Goal: Task Accomplishment & Management: Use online tool/utility

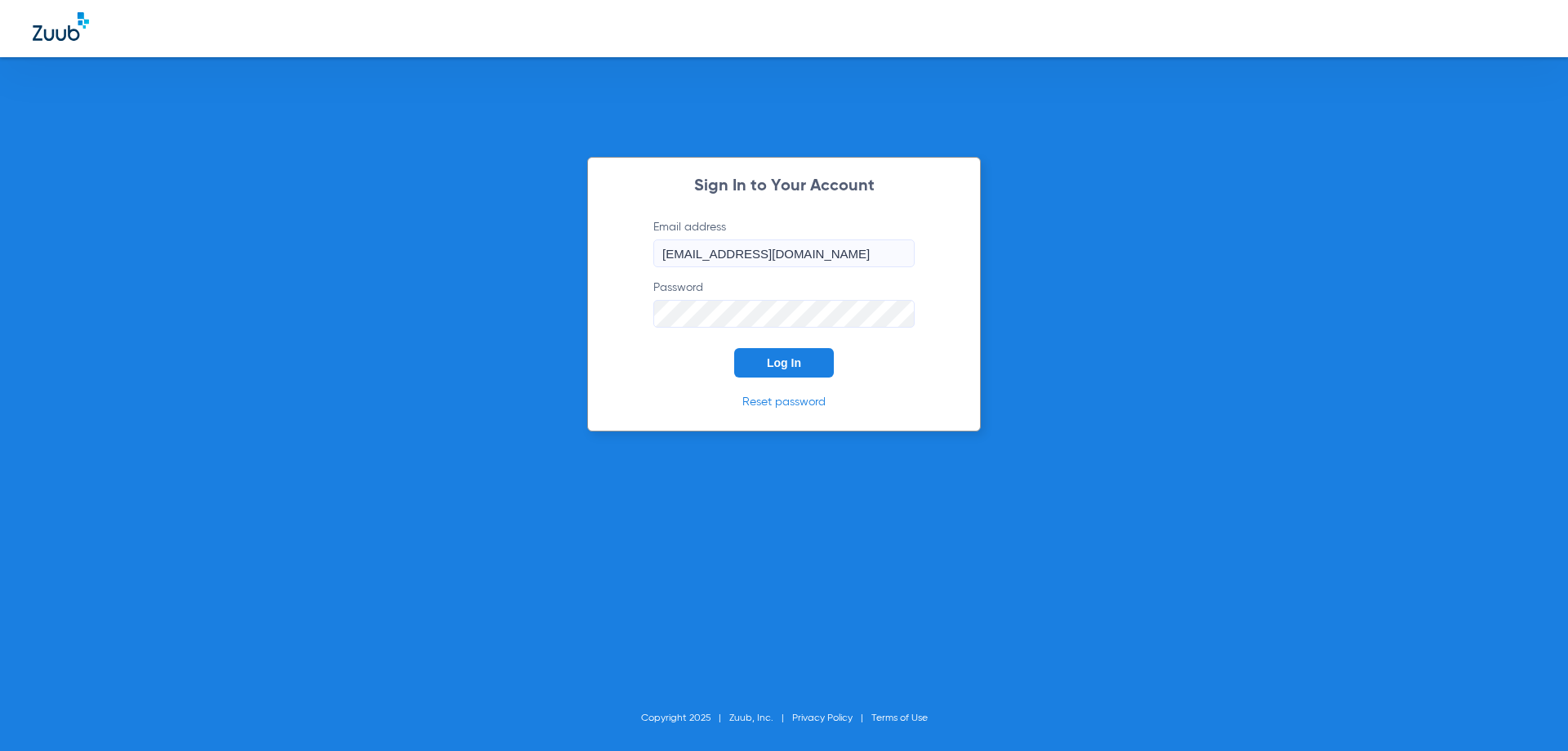
click at [761, 364] on button "Log In" at bounding box center [784, 362] width 100 height 29
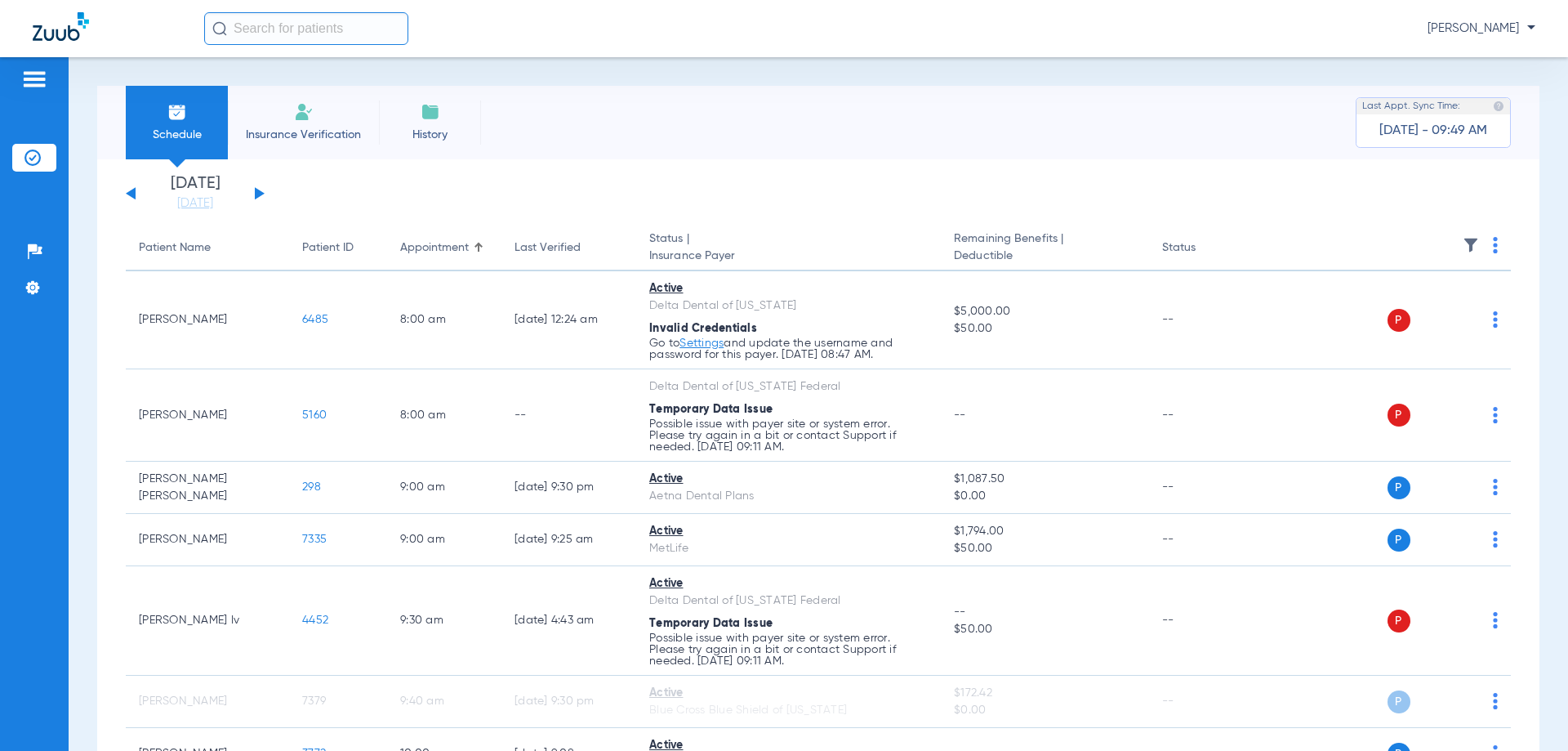
click at [258, 190] on button at bounding box center [259, 193] width 9 height 12
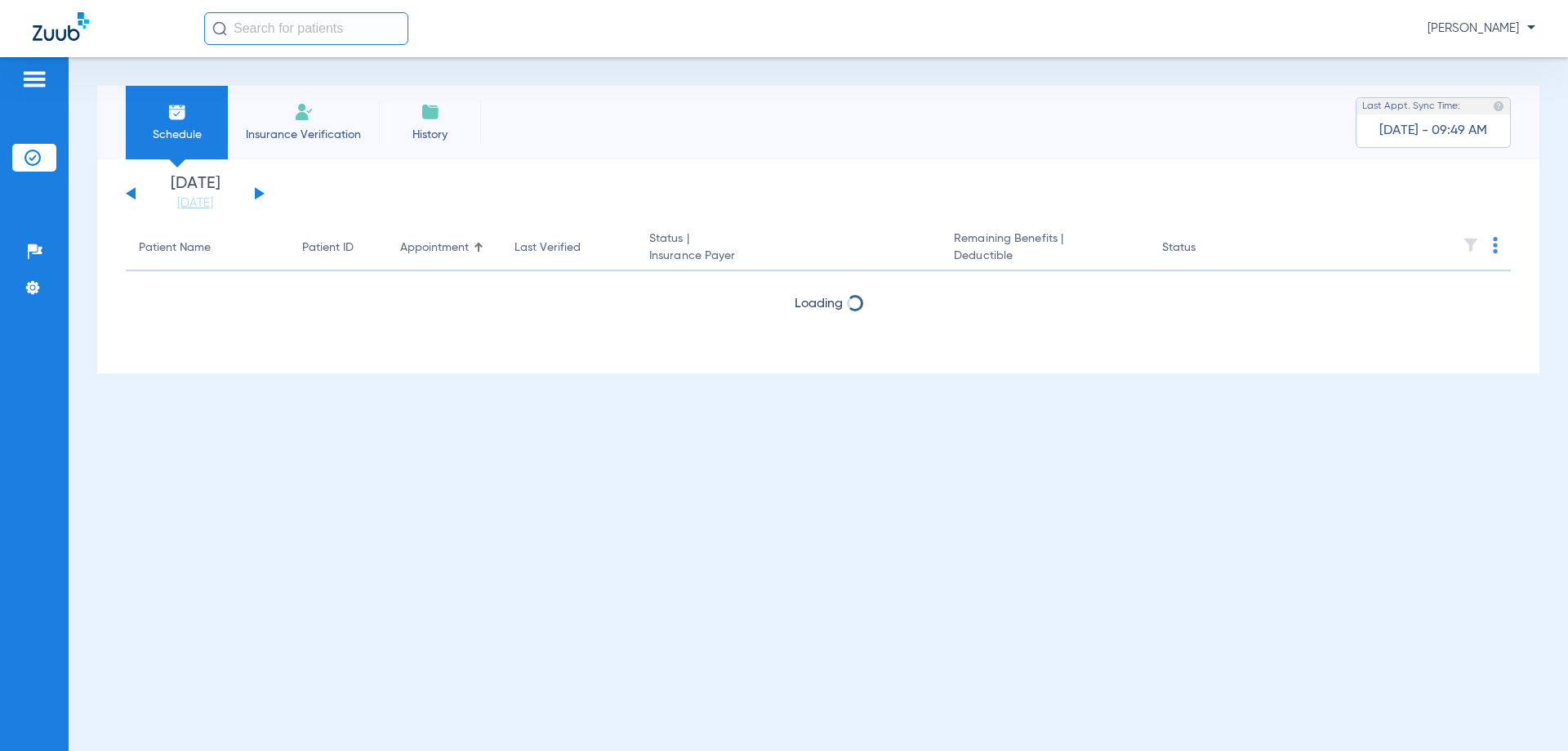
click at [258, 190] on button at bounding box center [259, 193] width 9 height 12
click at [258, 191] on button at bounding box center [259, 193] width 9 height 12
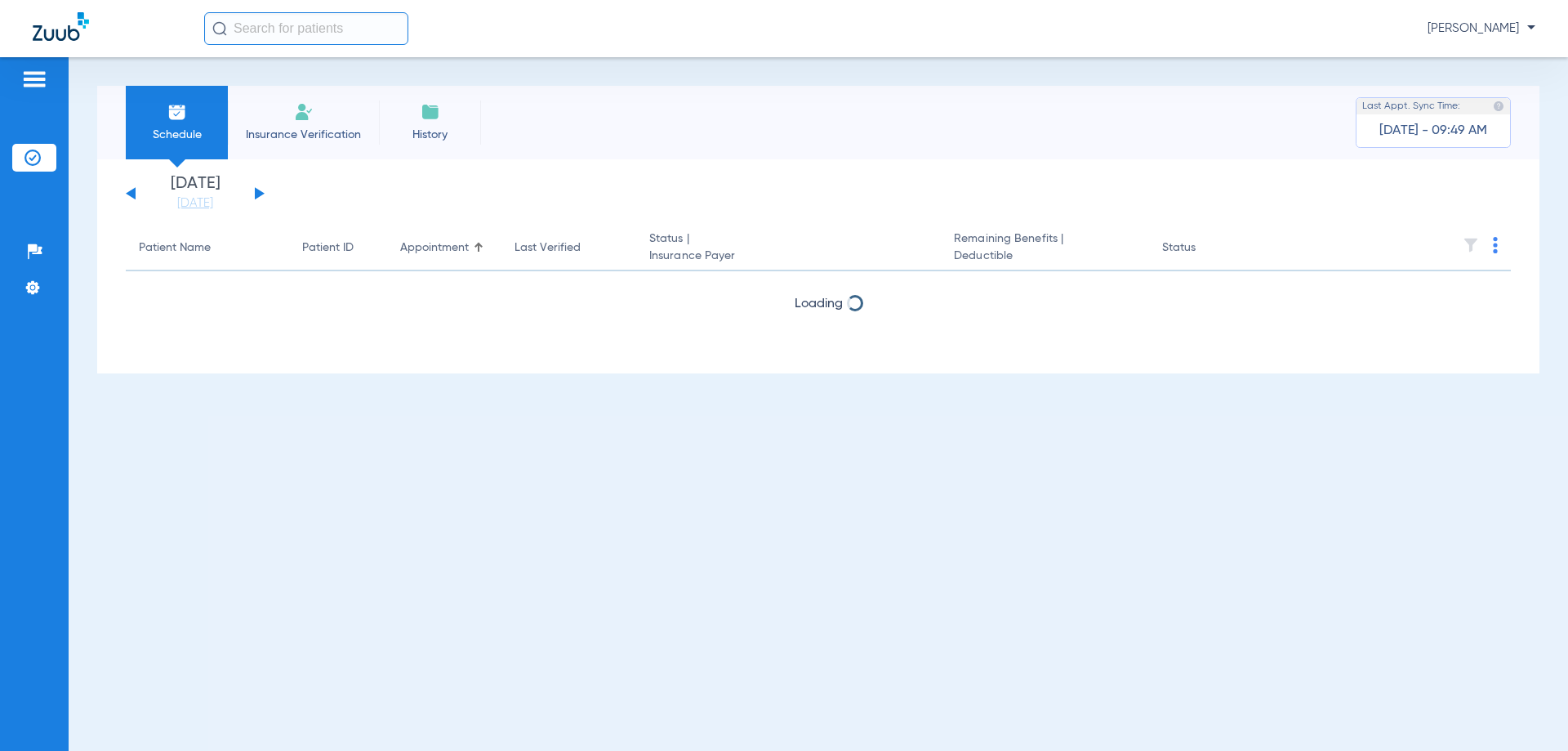
click at [258, 191] on button at bounding box center [259, 193] width 9 height 12
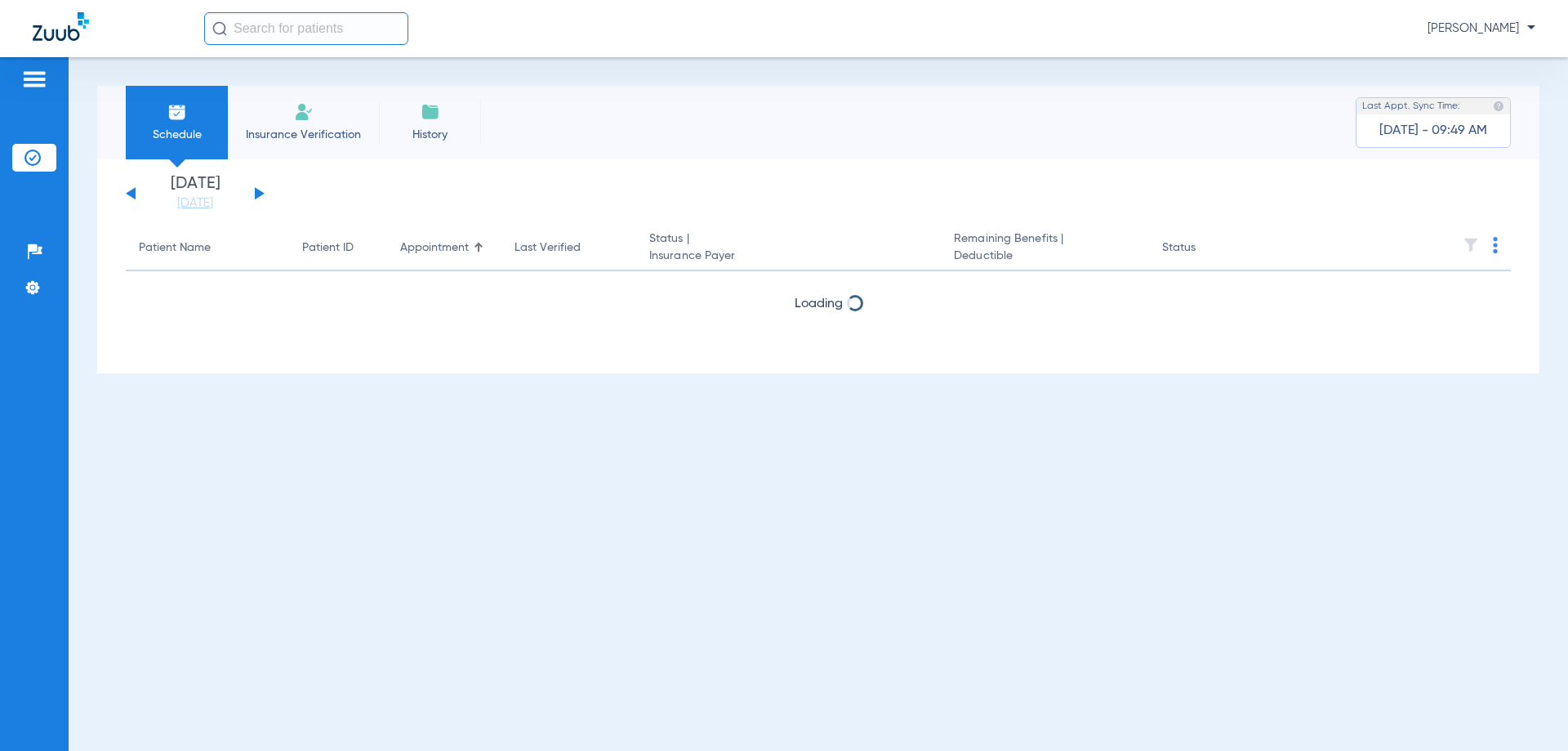
click at [258, 191] on button at bounding box center [259, 193] width 9 height 12
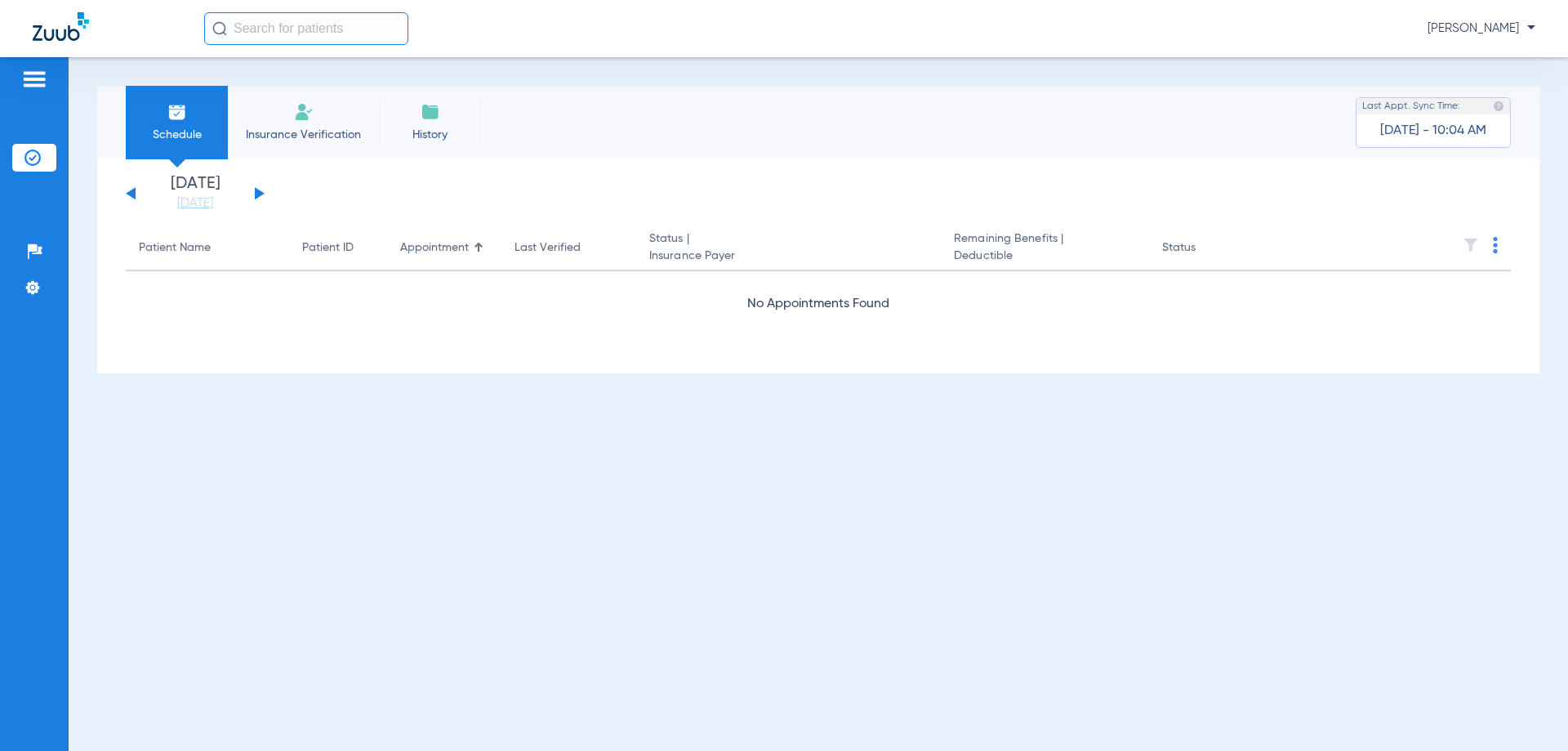
click at [257, 191] on button at bounding box center [259, 193] width 9 height 12
click at [258, 193] on button at bounding box center [259, 193] width 9 height 12
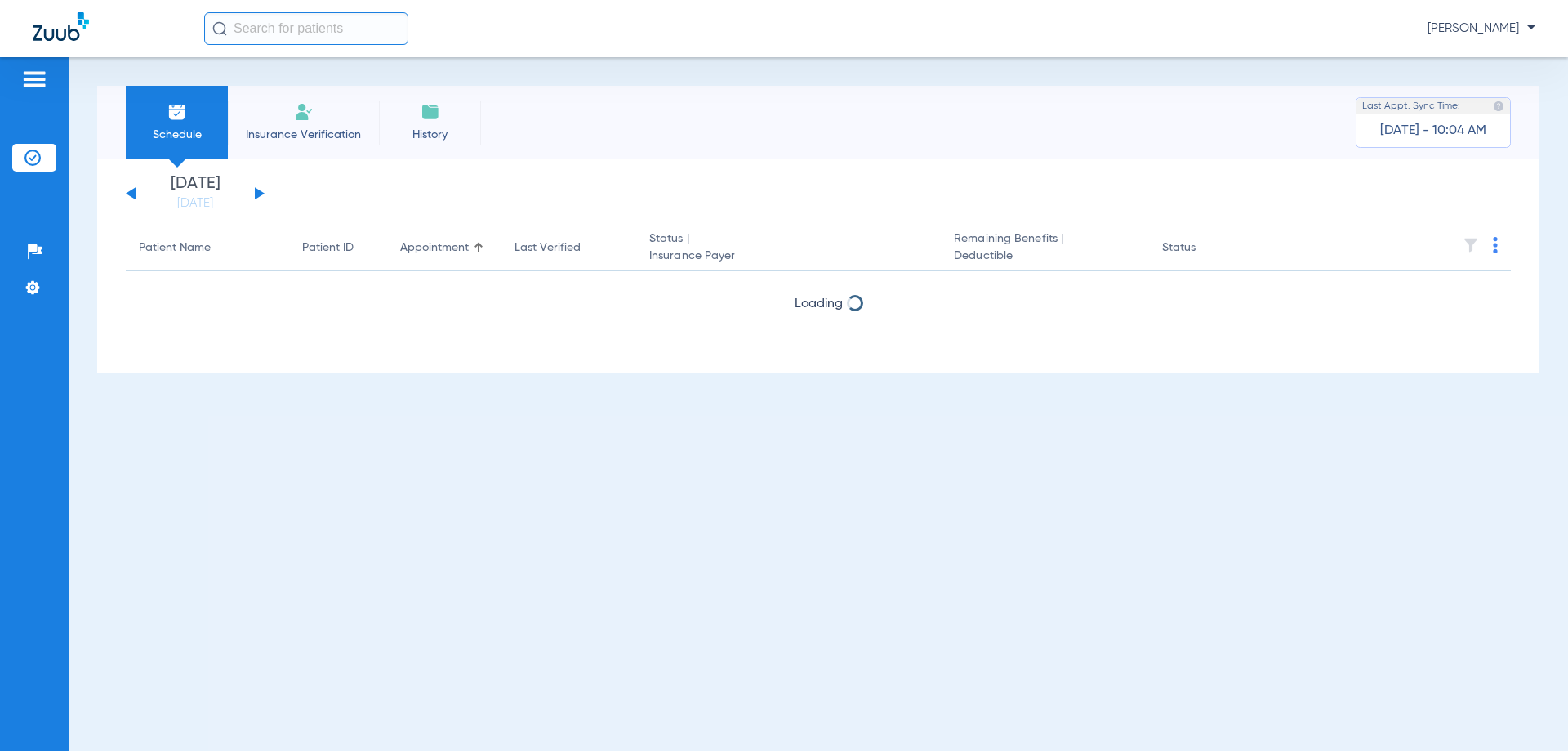
click at [258, 193] on button at bounding box center [259, 193] width 9 height 12
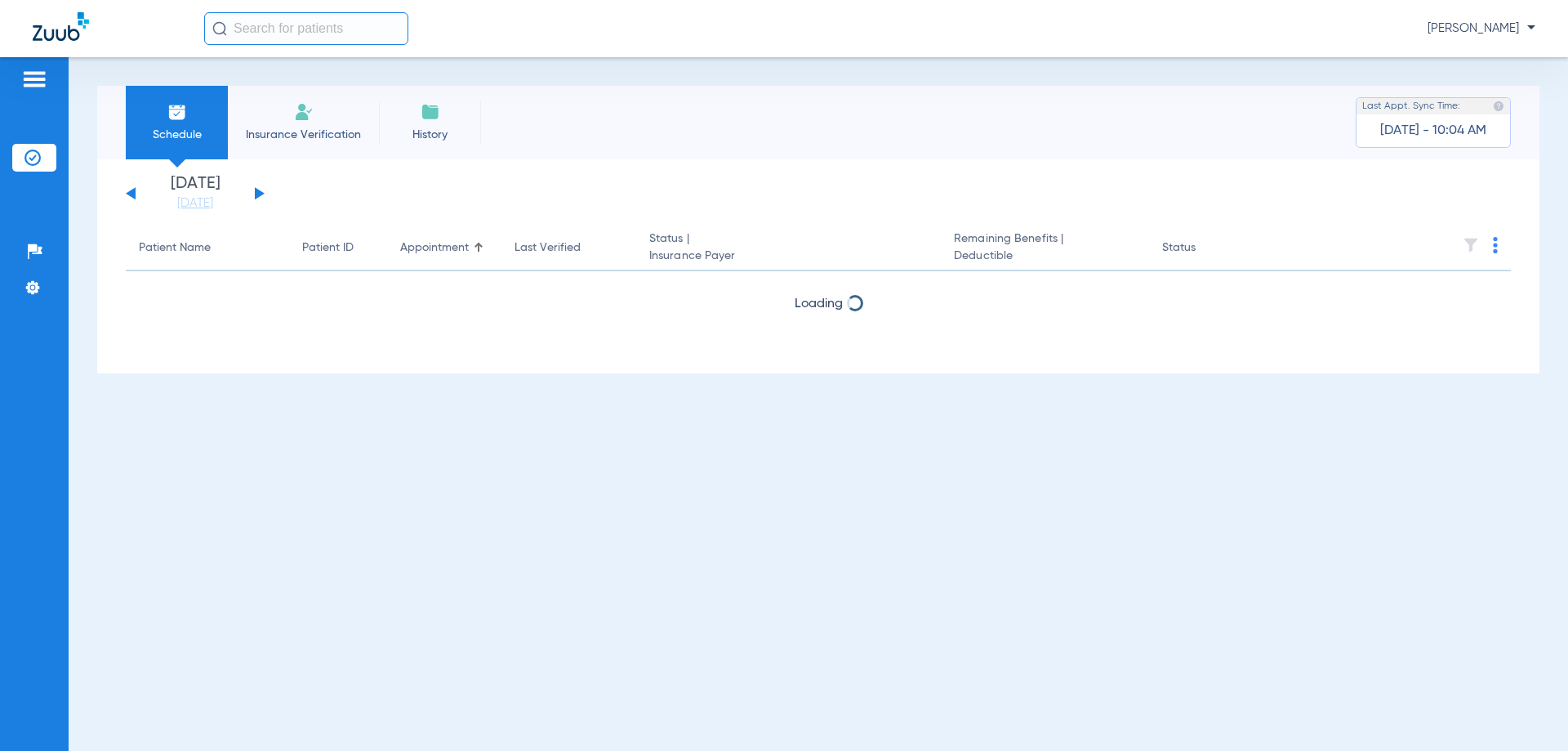
click at [258, 193] on button at bounding box center [259, 193] width 9 height 12
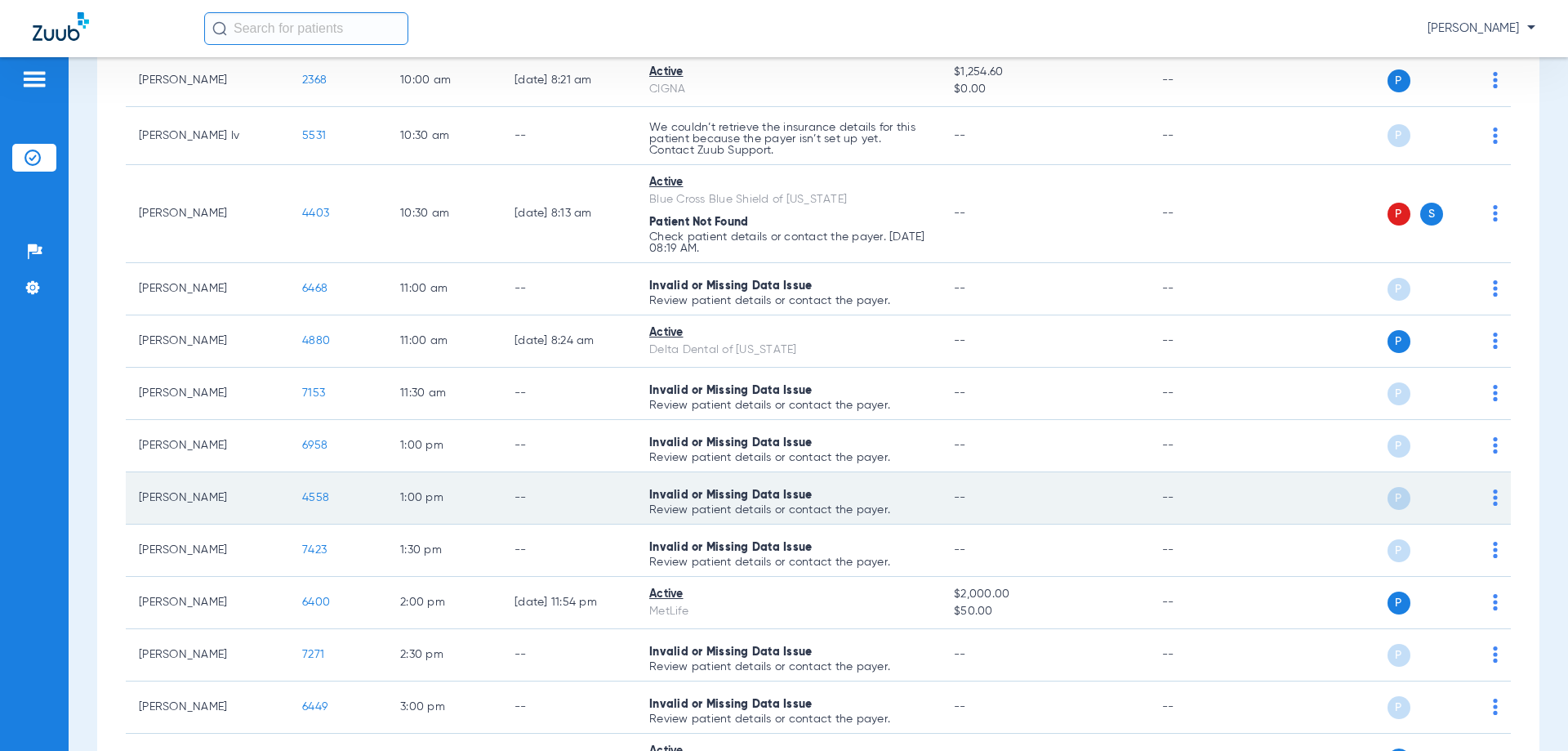
scroll to position [350, 0]
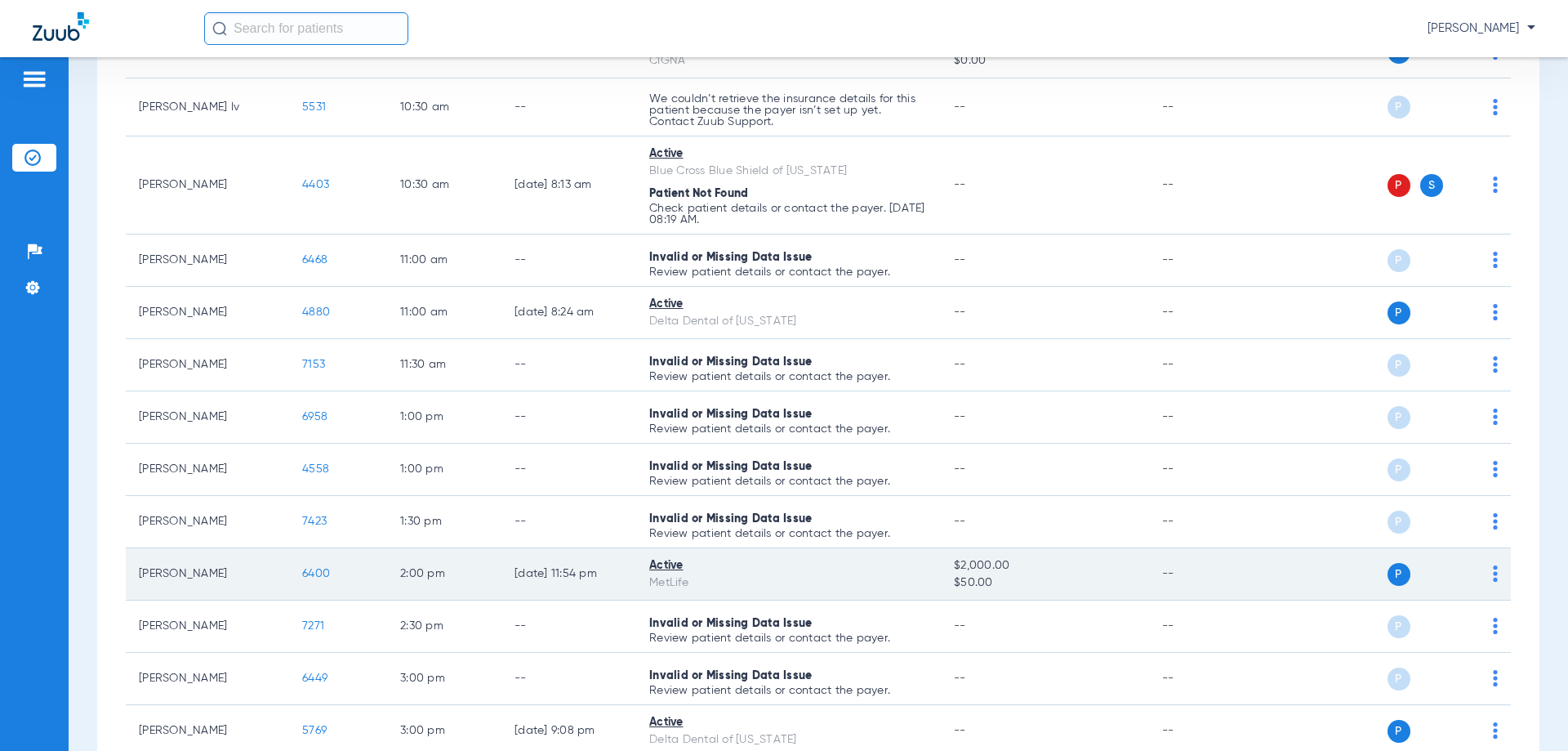
click at [311, 574] on span "6400" at bounding box center [316, 573] width 28 height 11
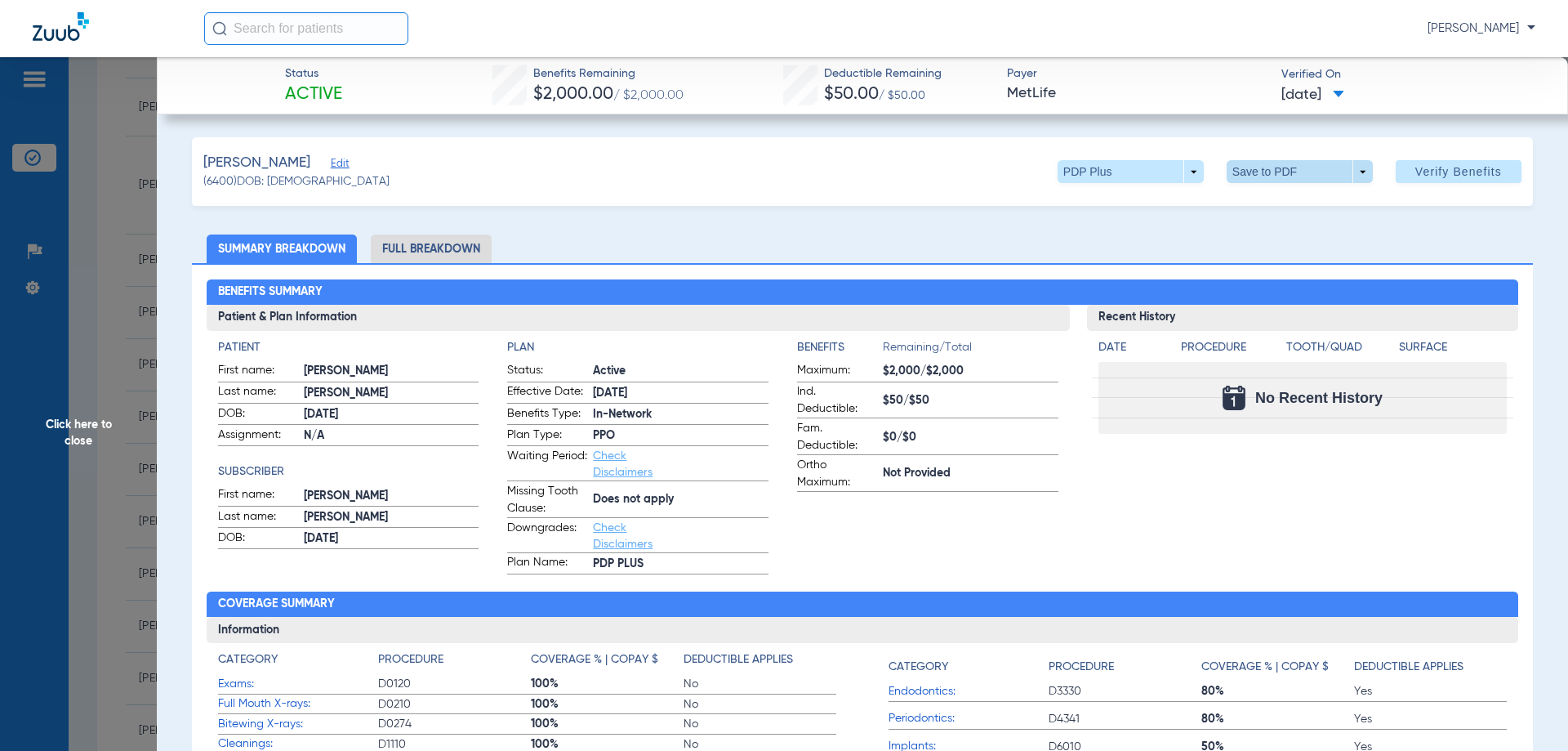
click at [1266, 175] on span at bounding box center [1300, 171] width 146 height 22
click at [1262, 211] on button "insert_drive_file Save to PDF" at bounding box center [1276, 204] width 123 height 33
click at [42, 319] on span "Click here to close" at bounding box center [79, 432] width 157 height 751
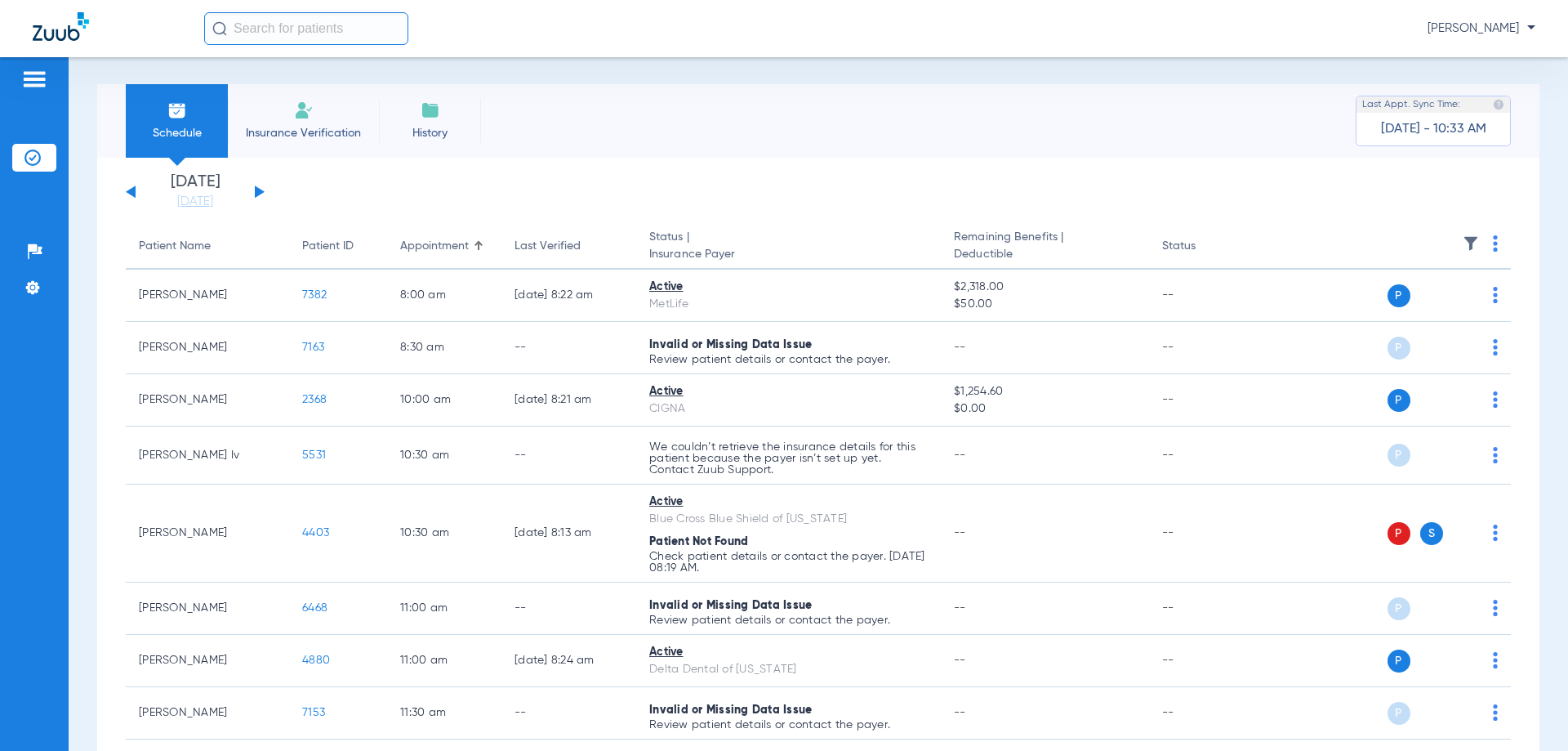
scroll to position [0, 0]
click at [258, 191] on button at bounding box center [259, 193] width 9 height 12
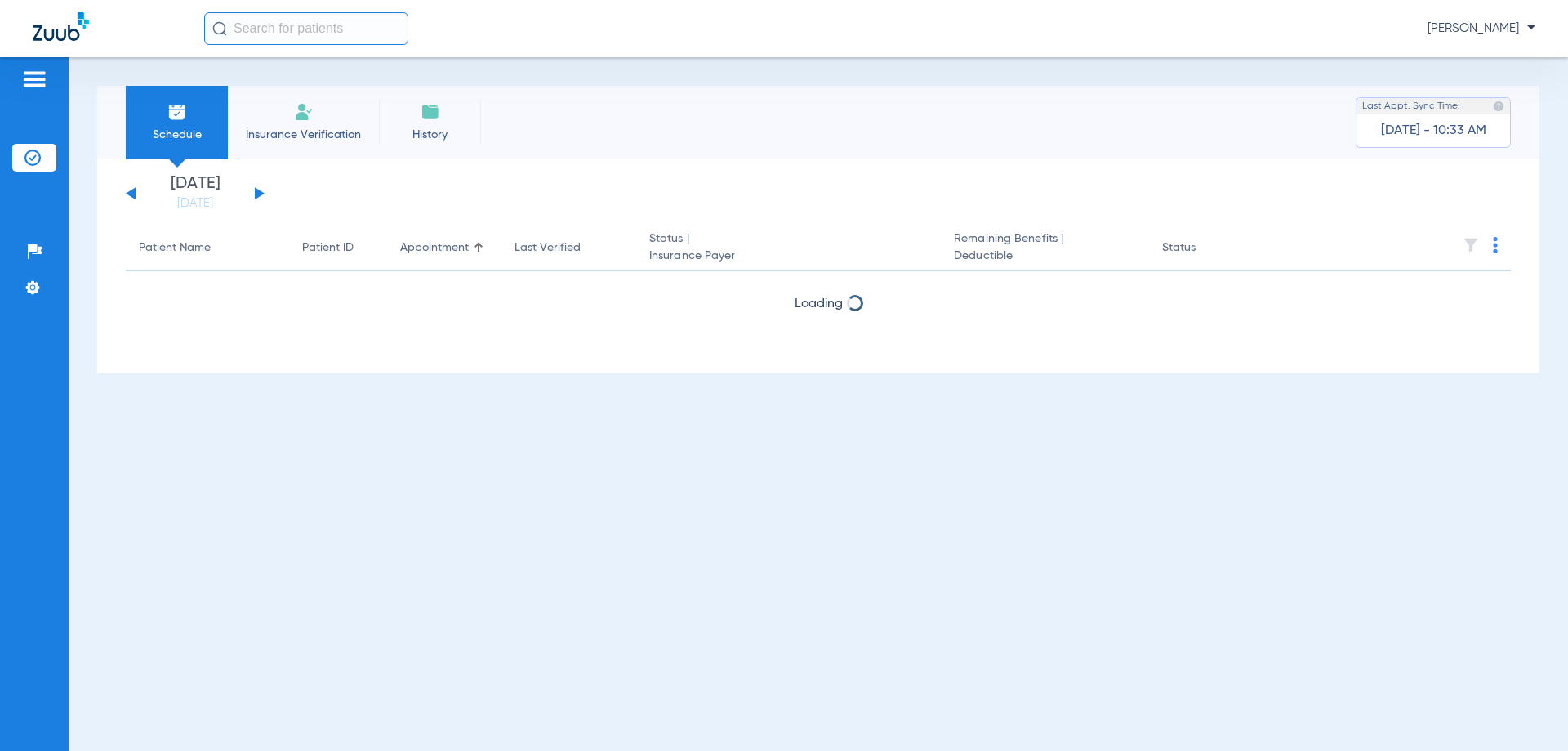
click at [259, 191] on button at bounding box center [259, 193] width 9 height 12
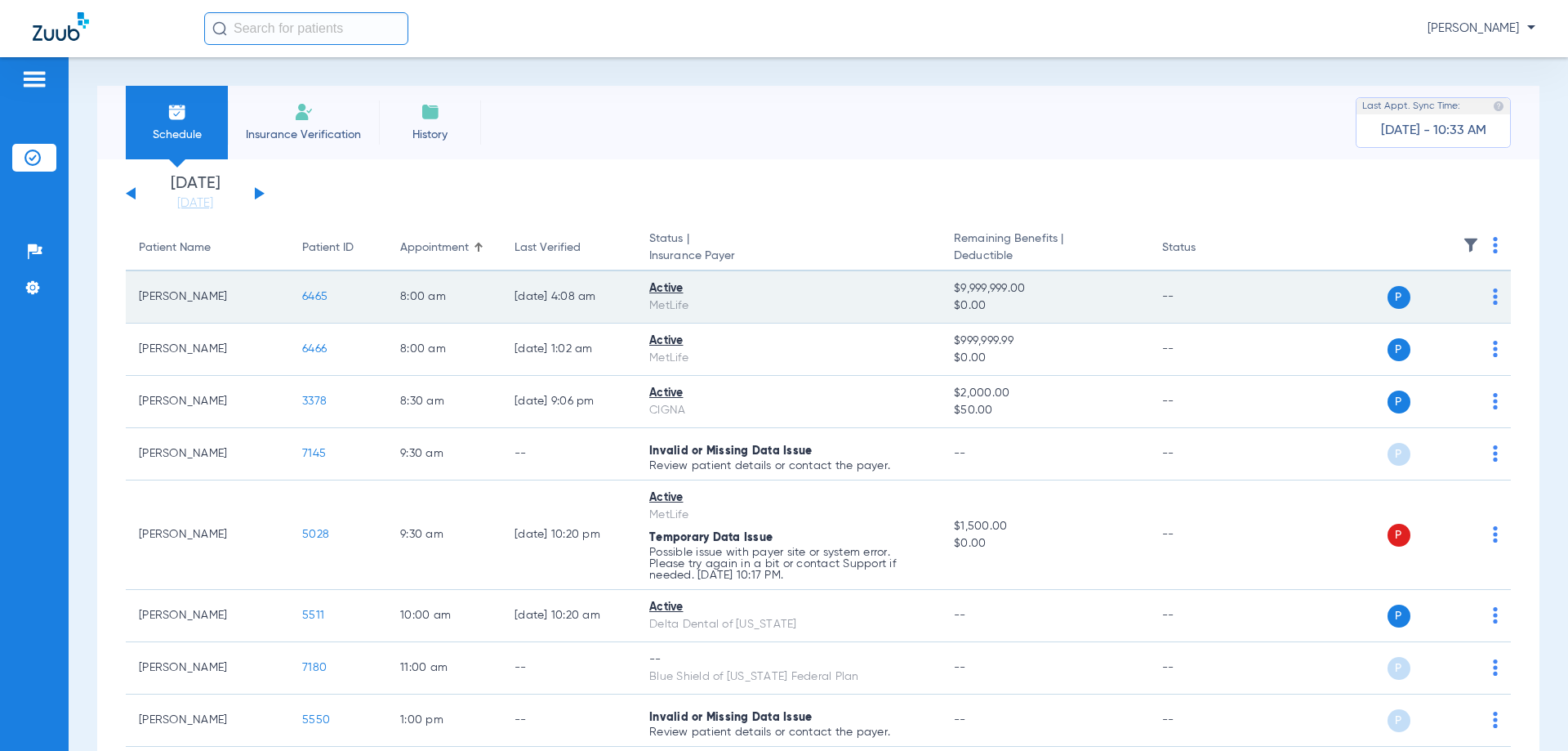
click at [1492, 296] on img at bounding box center [1494, 296] width 5 height 16
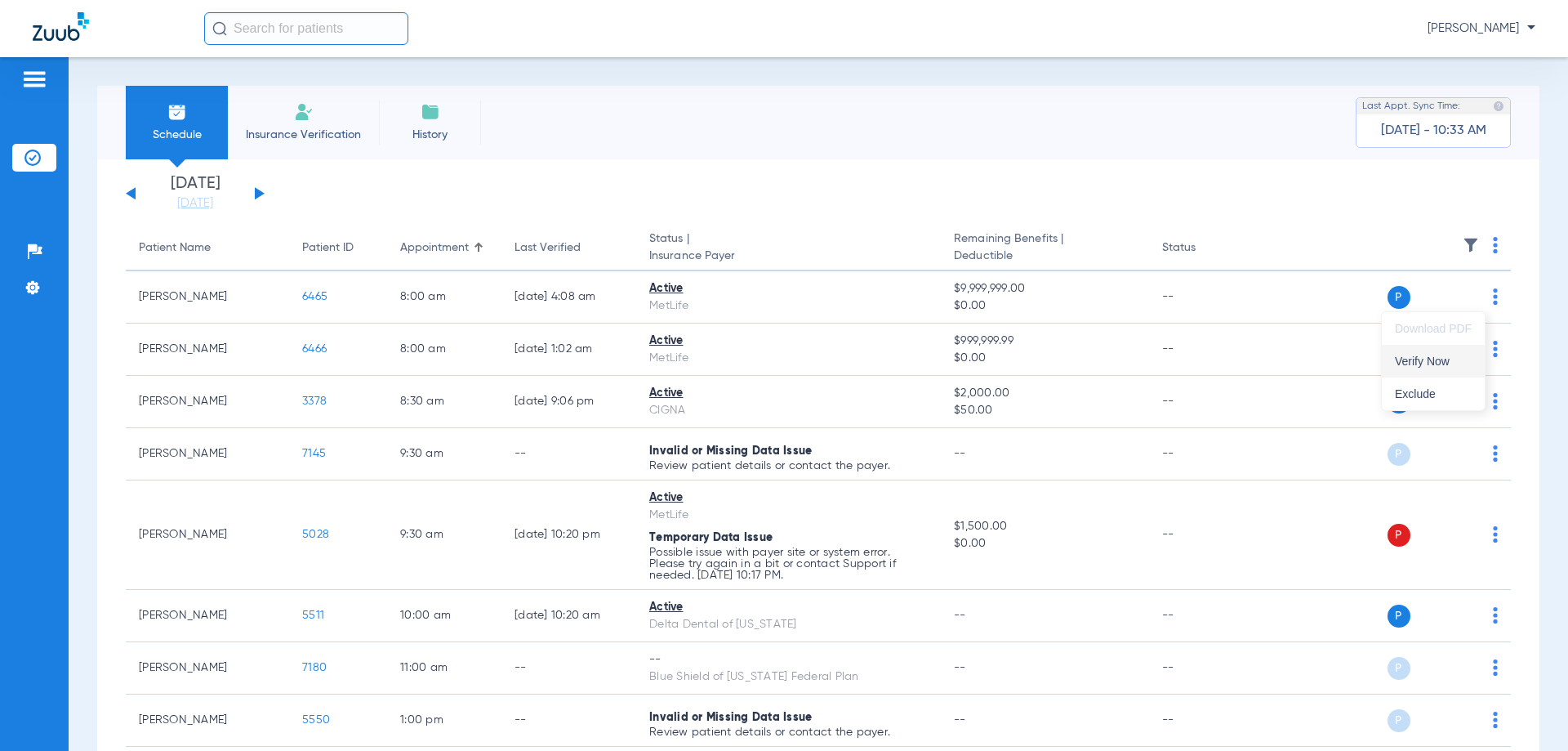
click at [1446, 358] on span "Verify Now" at bounding box center [1433, 361] width 77 height 11
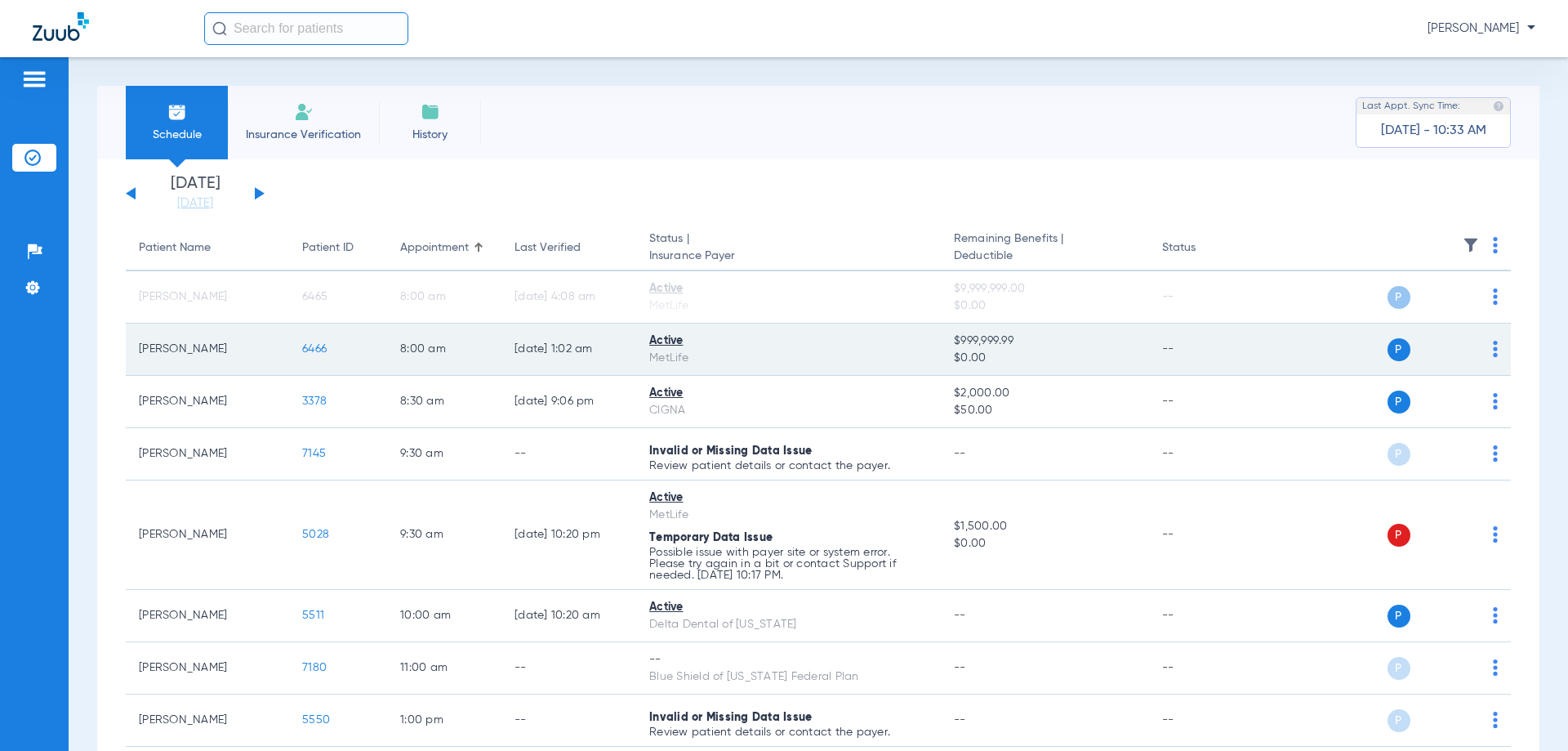
drag, startPoint x: 1485, startPoint y: 346, endPoint x: 1479, endPoint y: 358, distance: 13.4
click at [1485, 347] on td "P S" at bounding box center [1386, 350] width 252 height 52
click at [1492, 351] on img at bounding box center [1494, 348] width 5 height 16
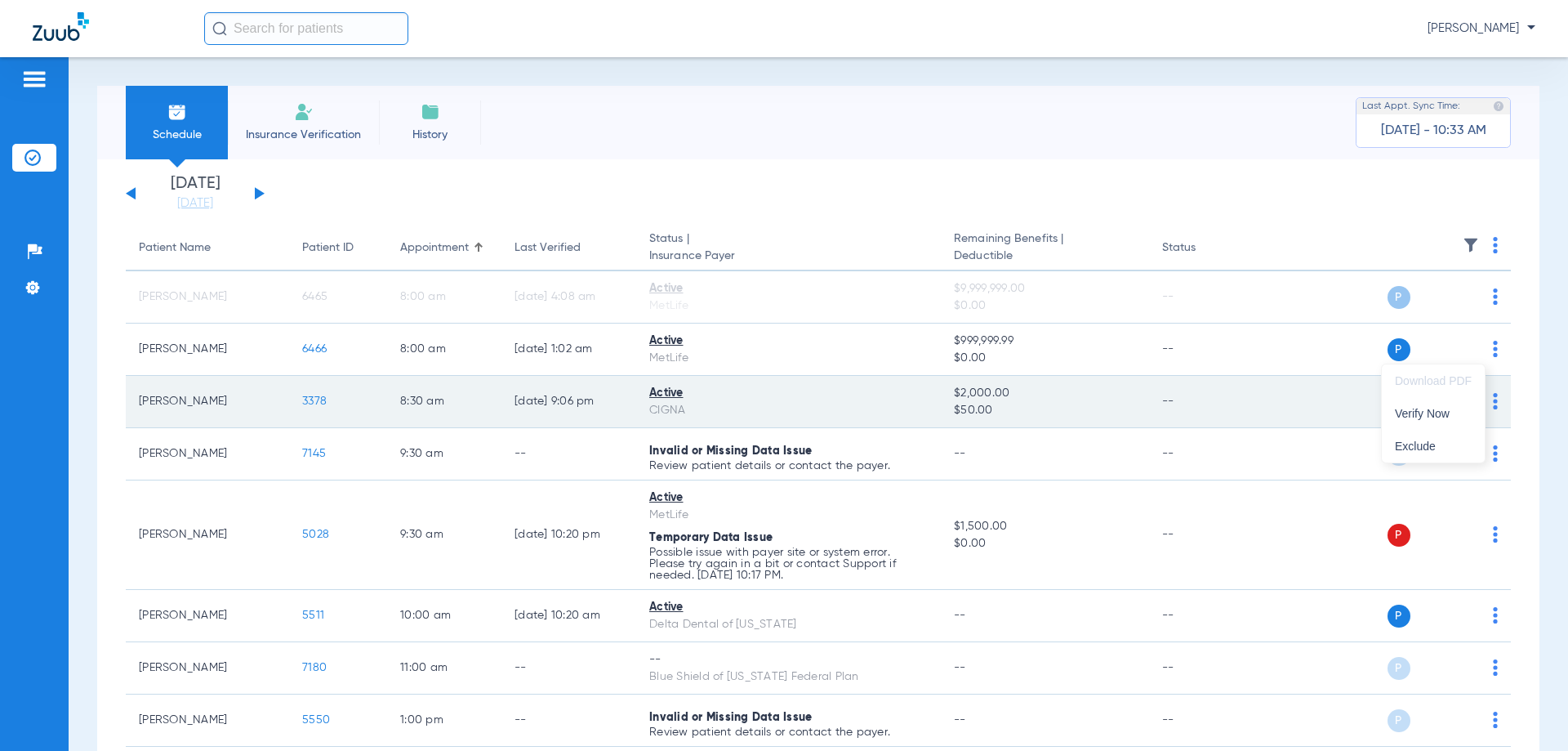
click at [1459, 417] on span "Verify Now" at bounding box center [1433, 413] width 77 height 11
click at [1492, 401] on img at bounding box center [1494, 400] width 5 height 16
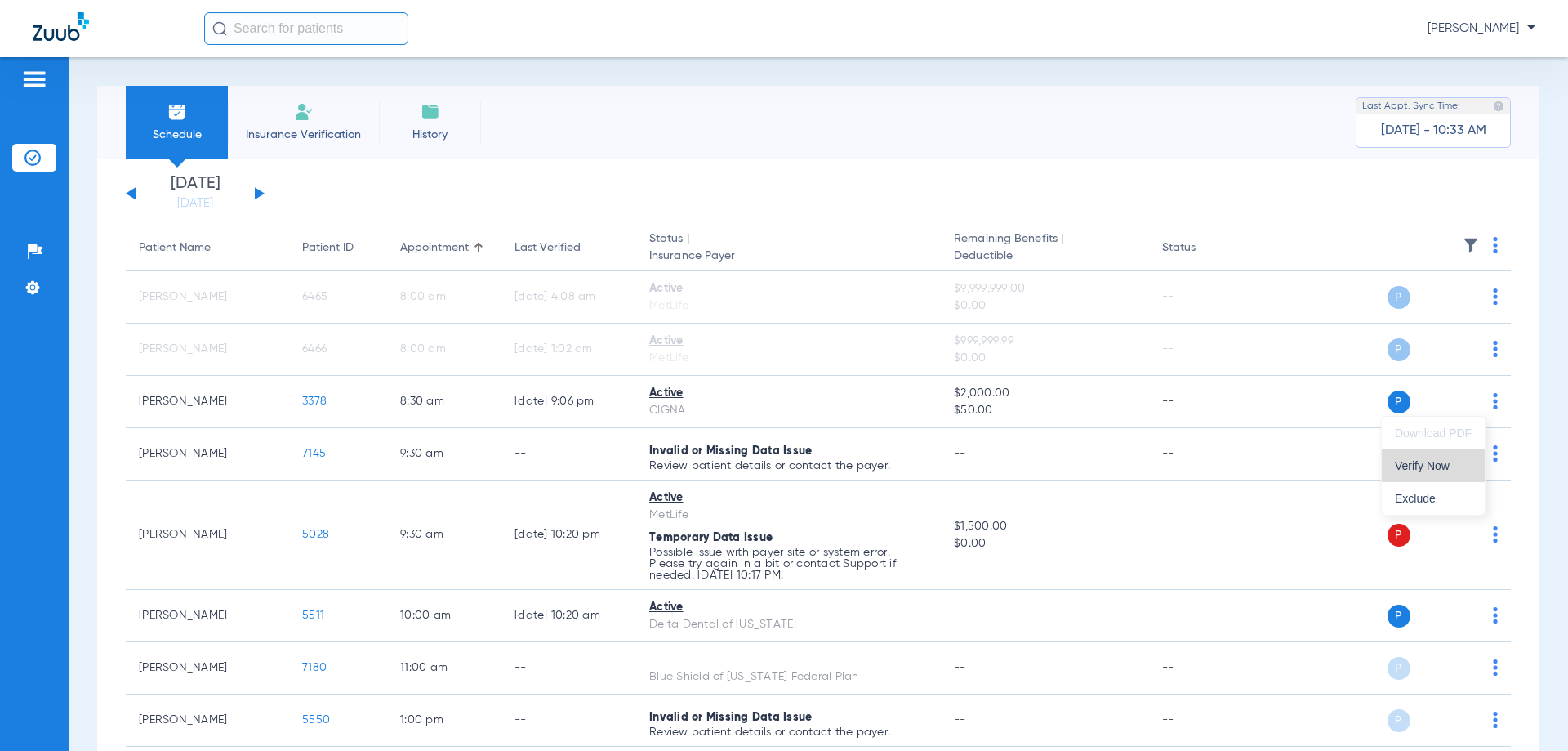
click at [1441, 468] on span "Verify Now" at bounding box center [1433, 466] width 77 height 11
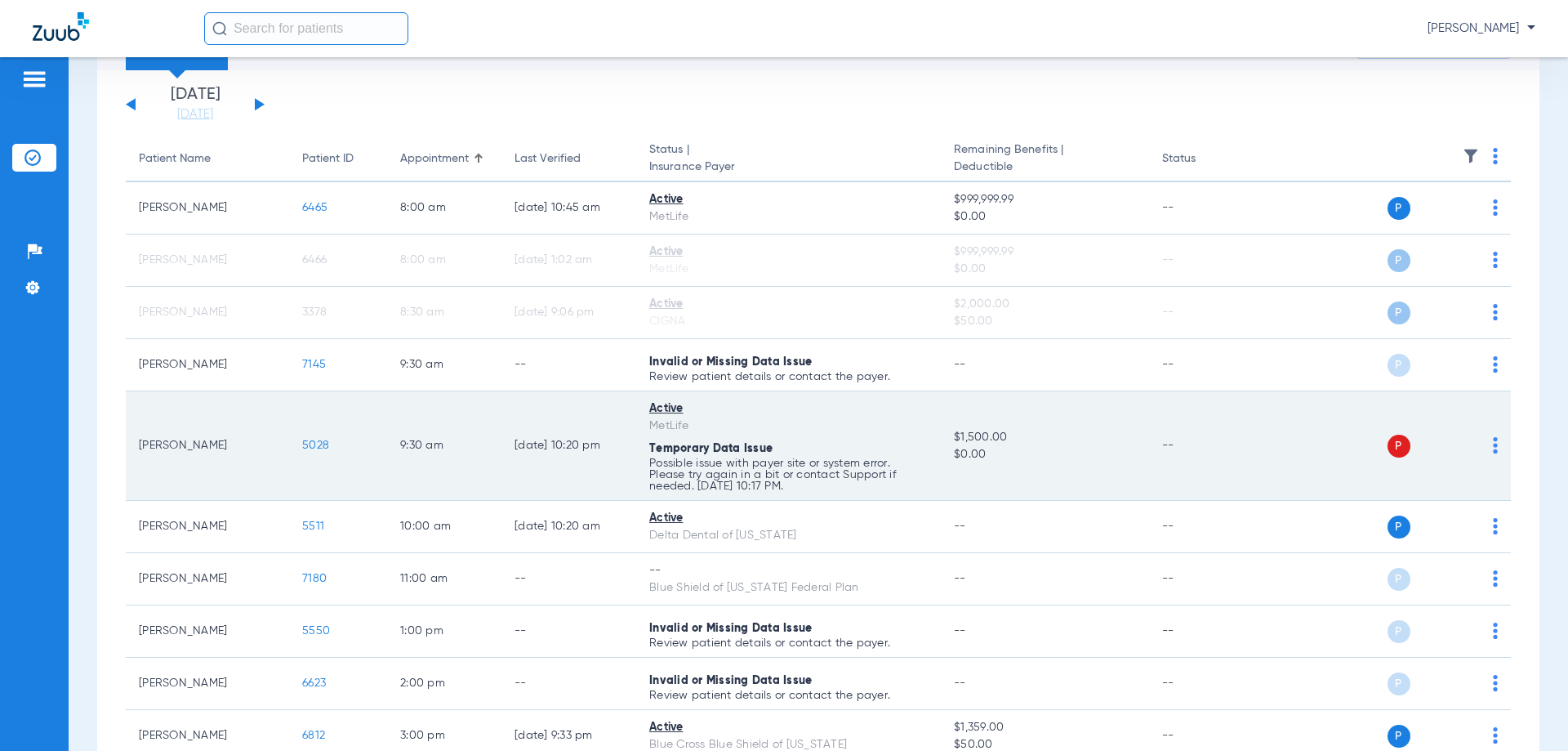
scroll to position [81, 0]
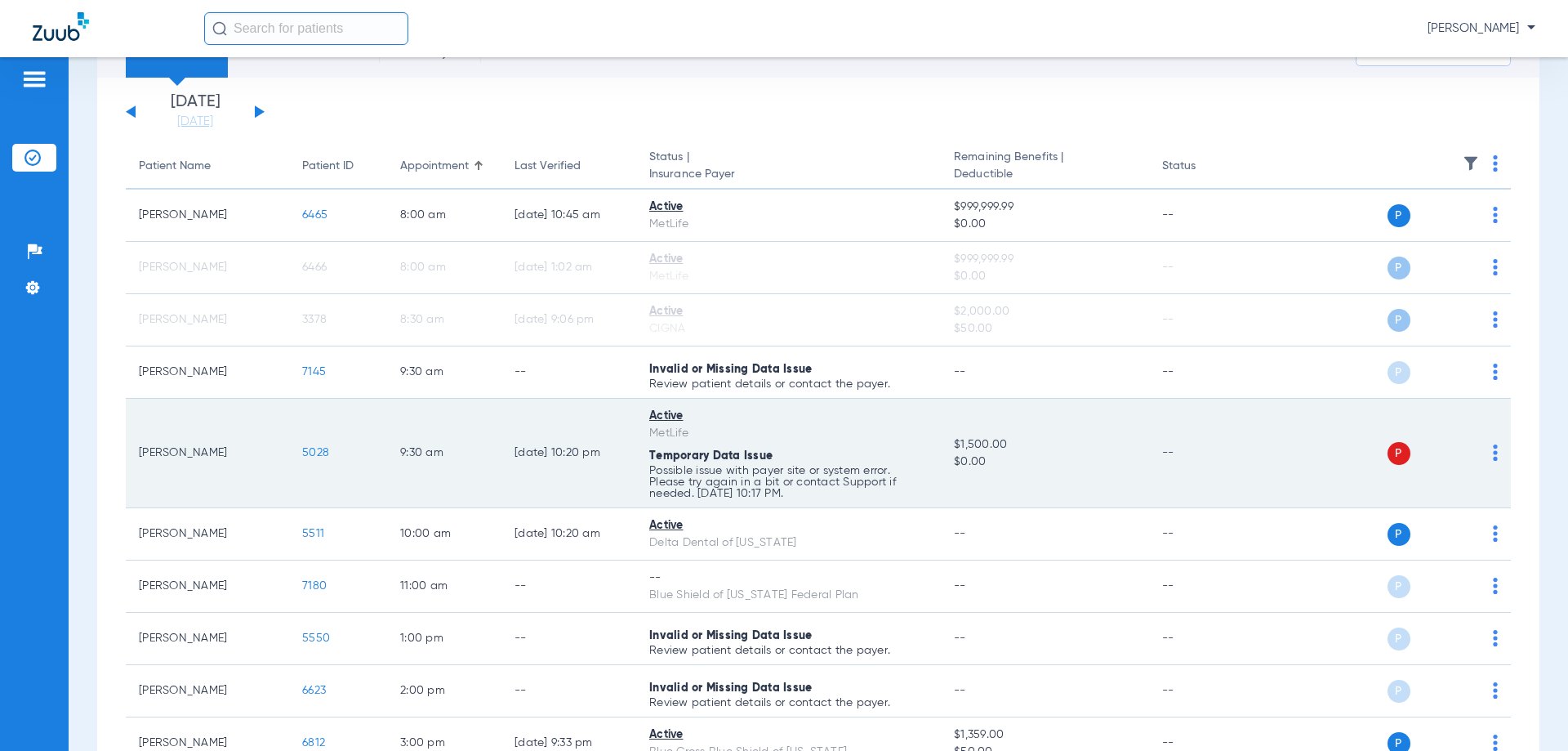
click at [1492, 453] on img at bounding box center [1494, 452] width 5 height 16
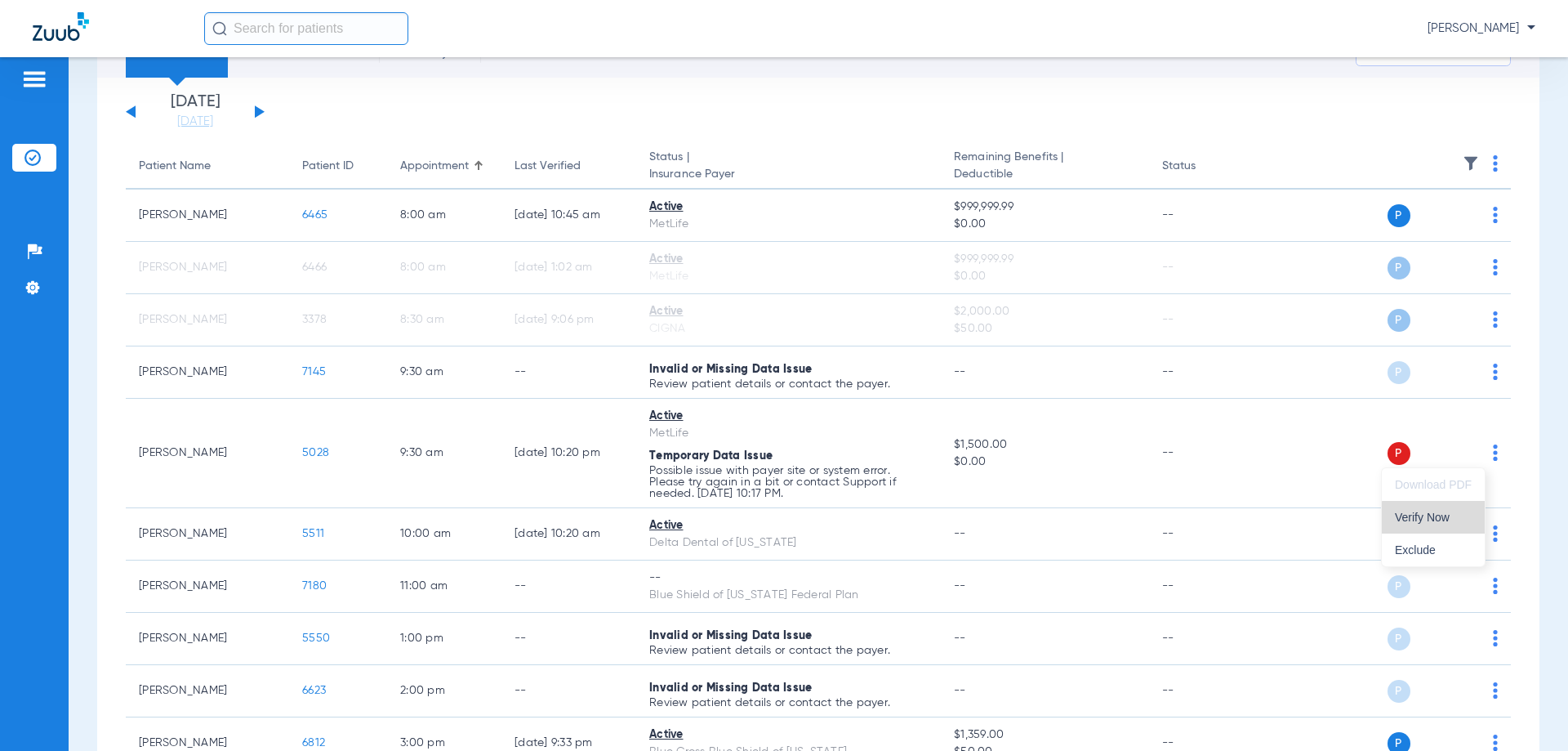
click at [1446, 519] on span "Verify Now" at bounding box center [1433, 517] width 77 height 11
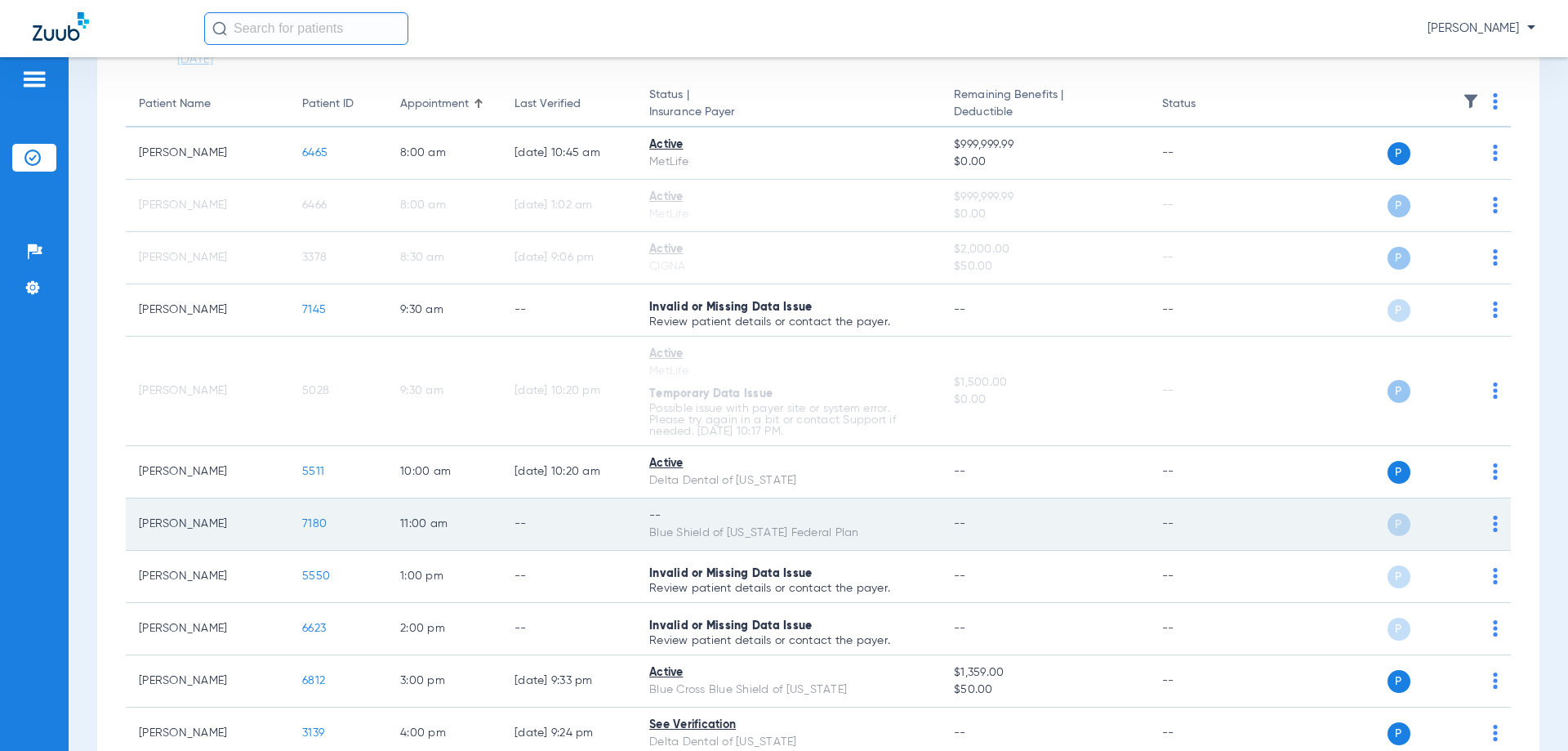
scroll to position [257, 0]
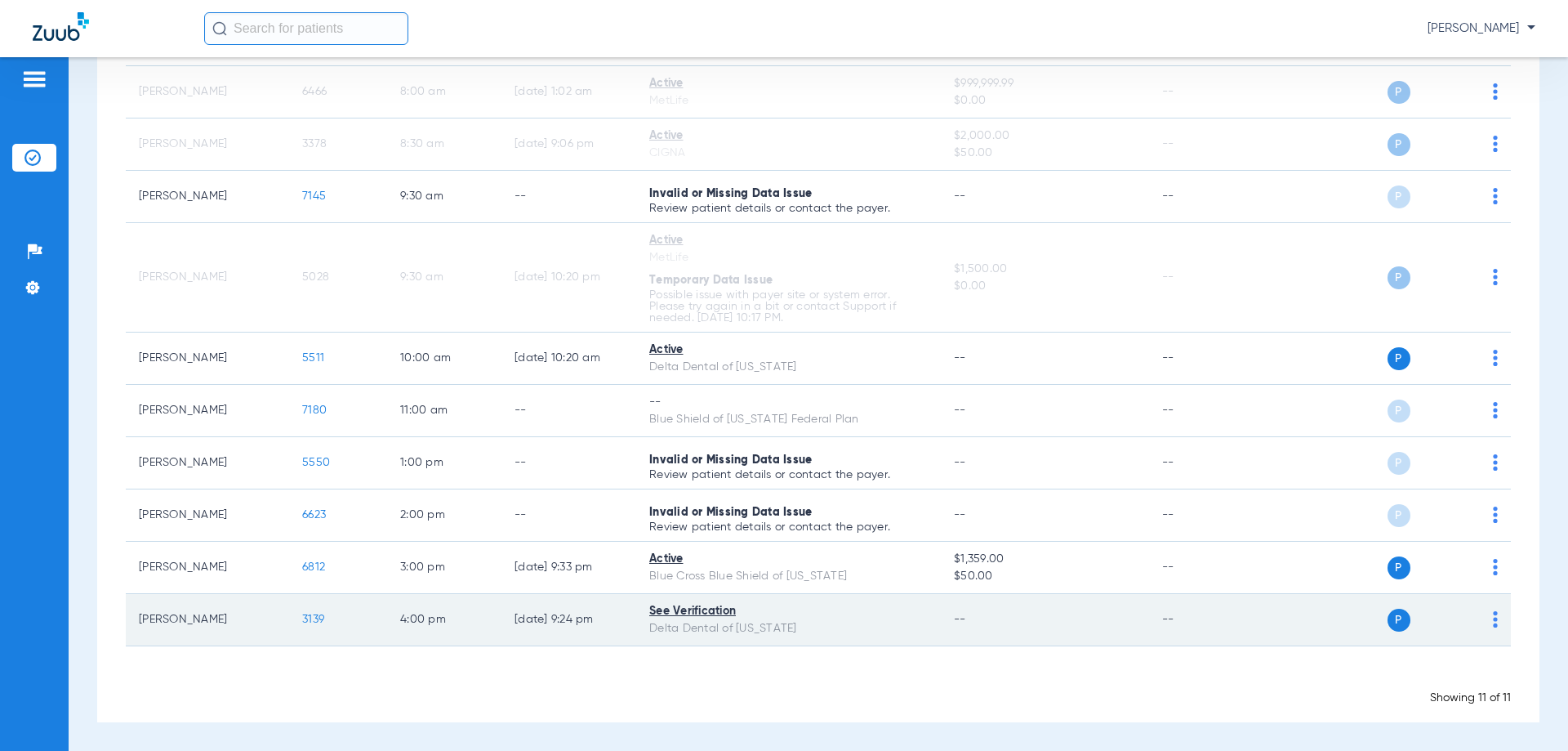
click at [1492, 617] on img at bounding box center [1494, 618] width 5 height 16
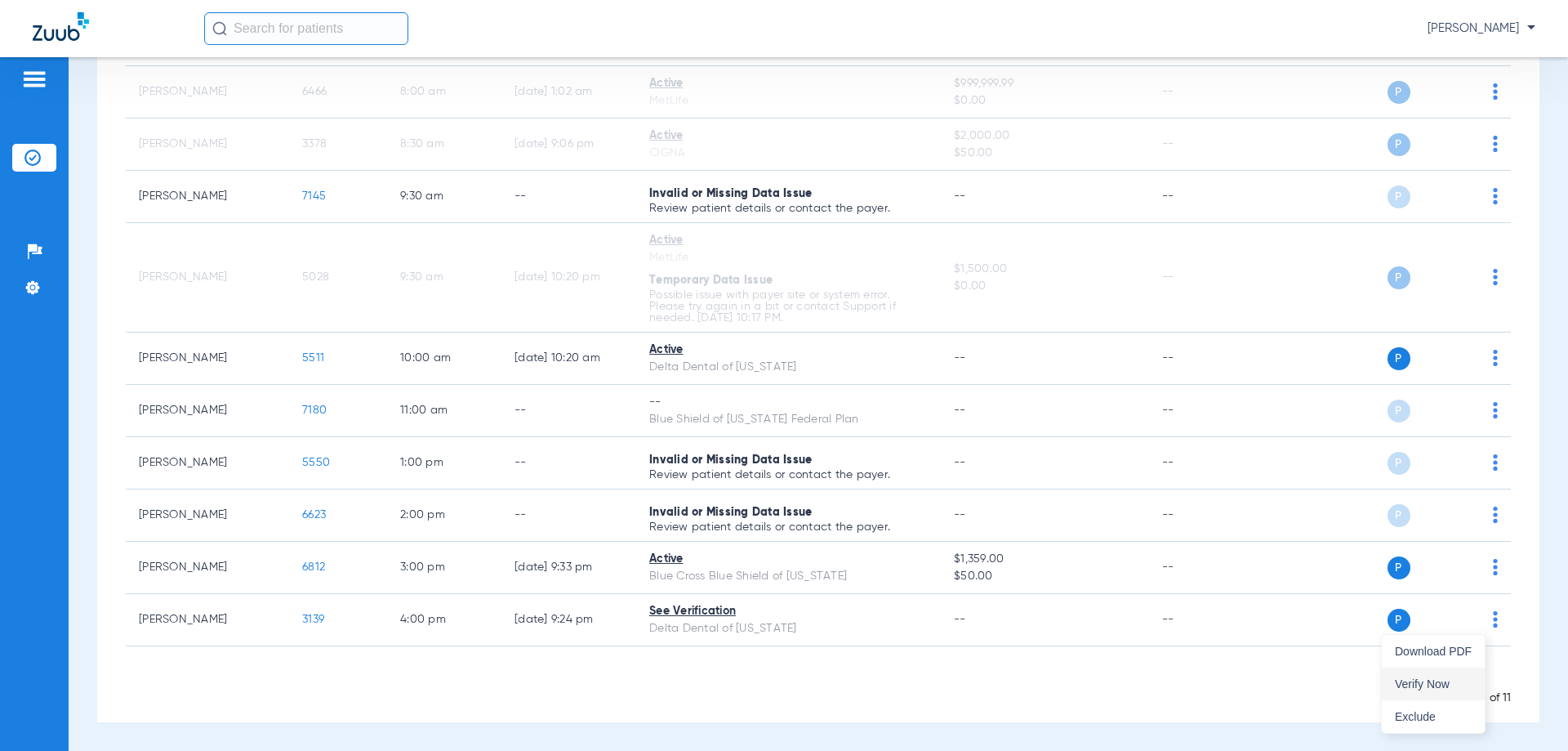
click at [1441, 686] on span "Verify Now" at bounding box center [1433, 684] width 77 height 11
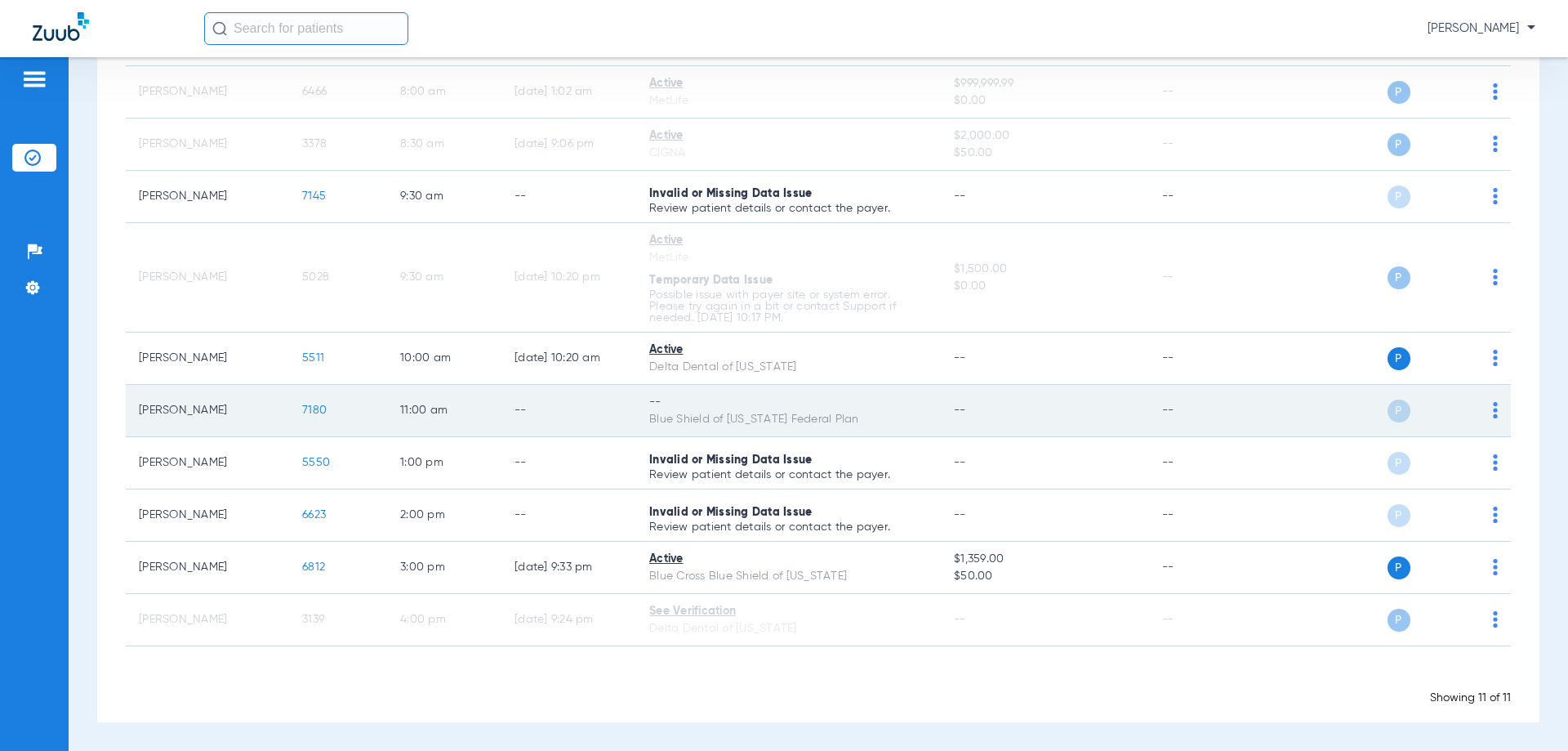
click at [1479, 410] on div "P S" at bounding box center [1379, 411] width 239 height 22
click at [1492, 413] on img at bounding box center [1494, 410] width 5 height 16
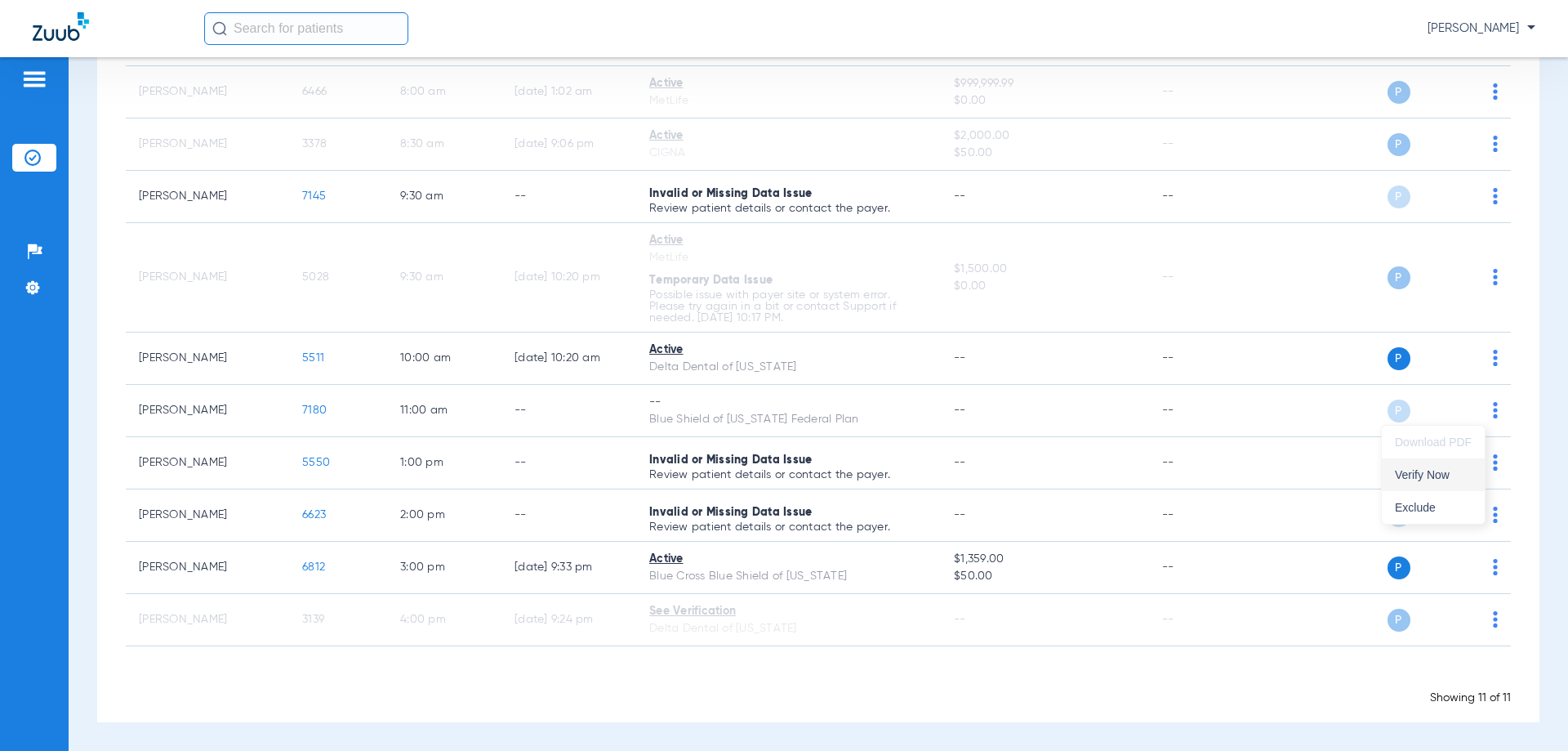
click at [1455, 474] on span "Verify Now" at bounding box center [1433, 474] width 77 height 11
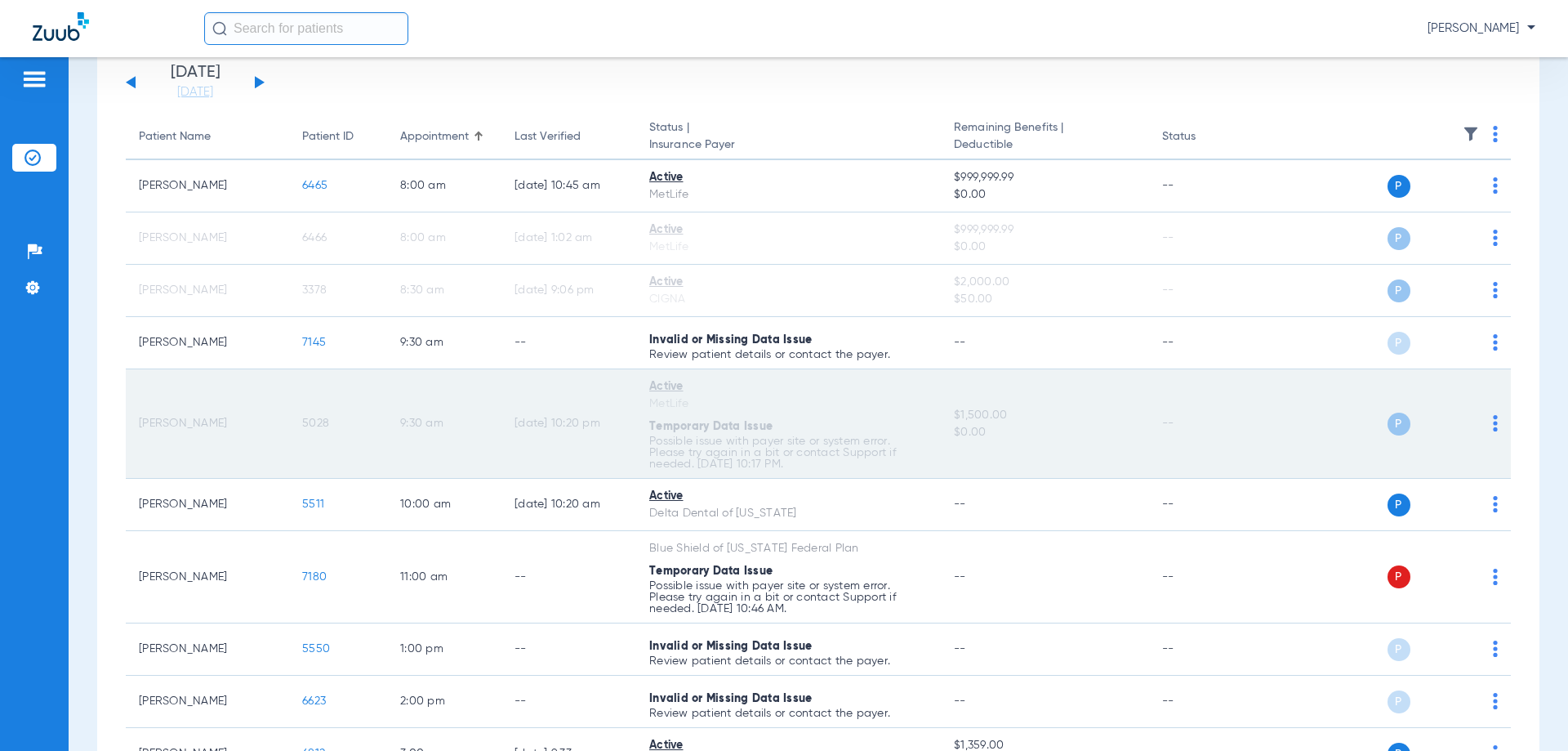
scroll to position [297, 0]
